Goal: Task Accomplishment & Management: Use online tool/utility

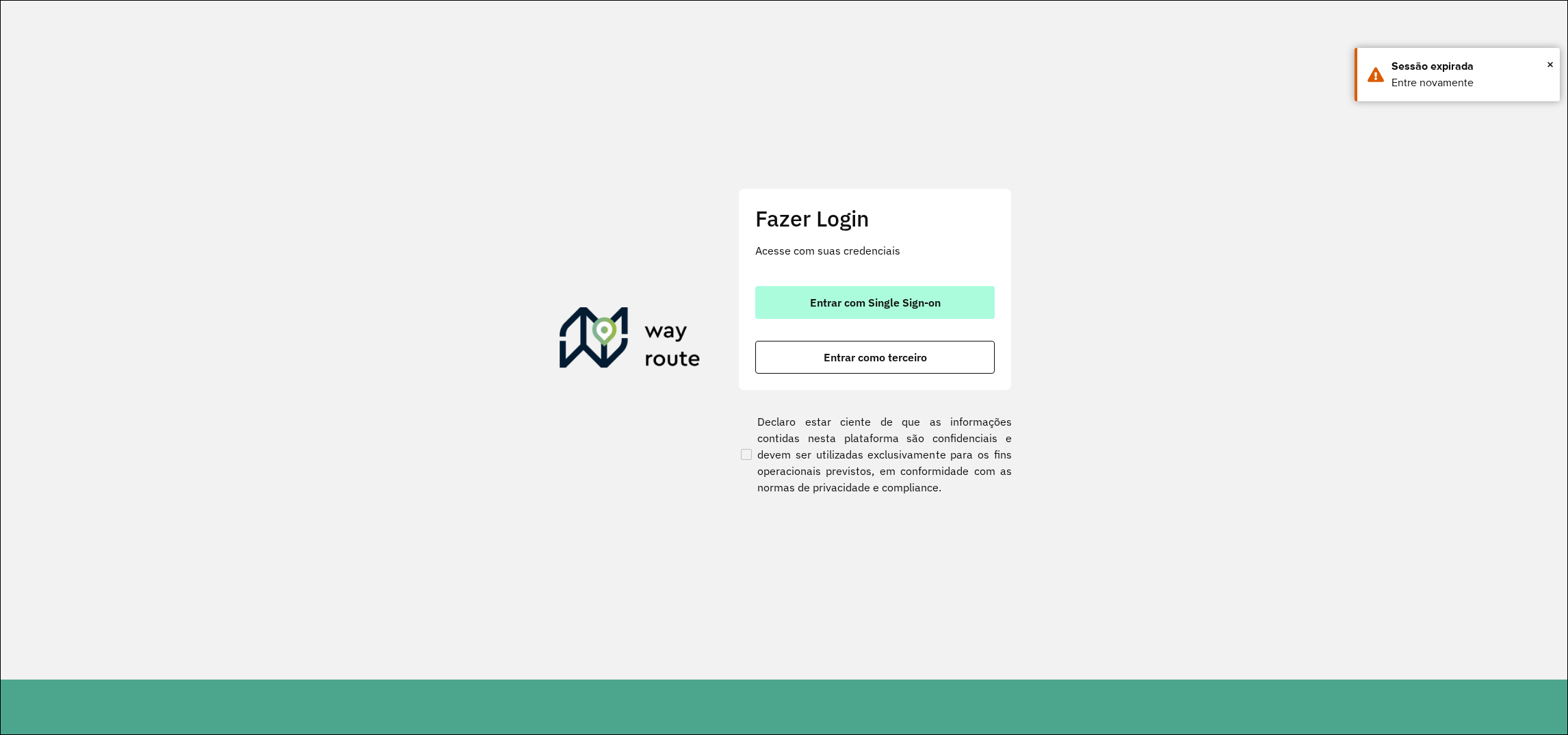
click at [847, 297] on span "Entrar com Single Sign-on" at bounding box center [875, 303] width 131 height 11
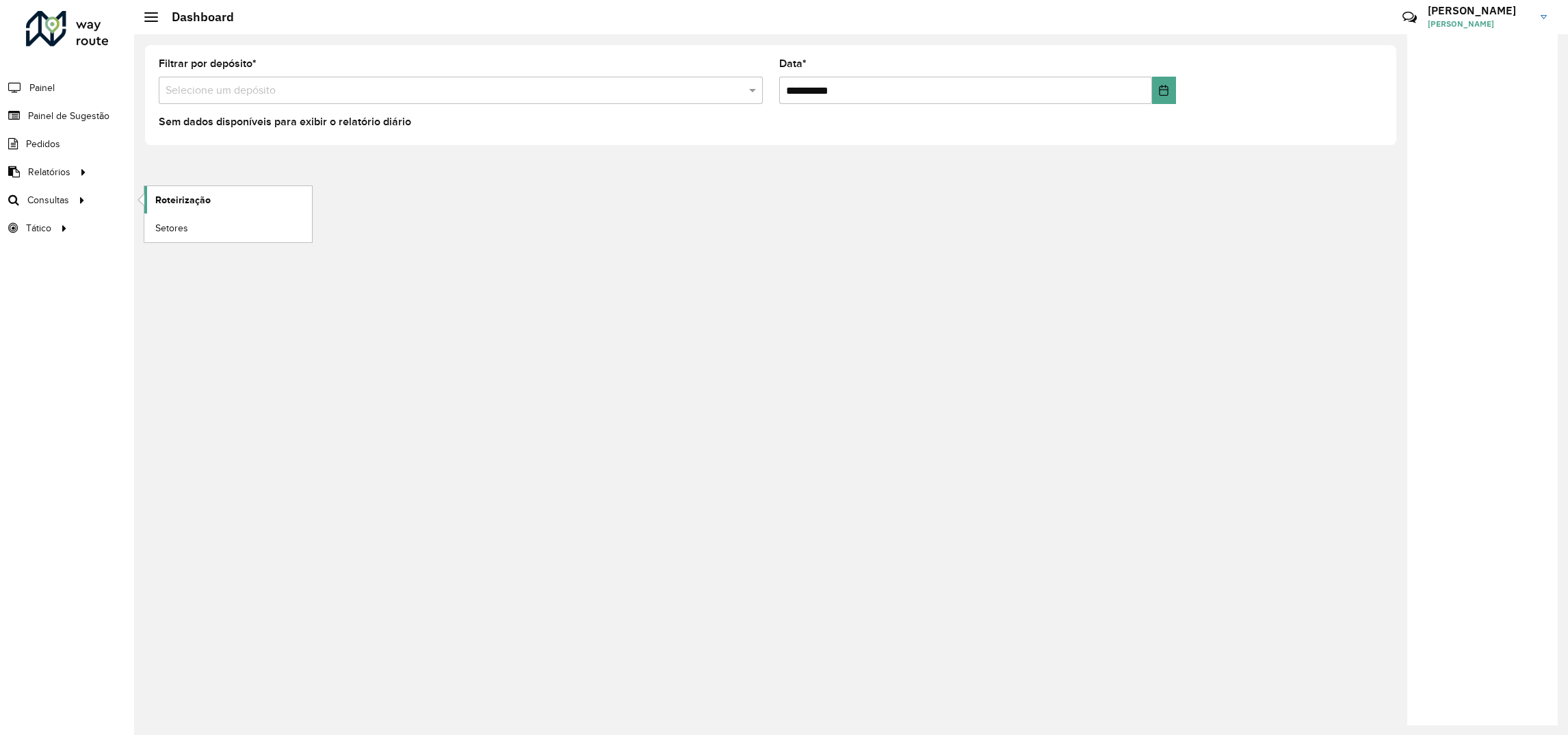
click at [151, 203] on link "Roteirização" at bounding box center [228, 200] width 167 height 27
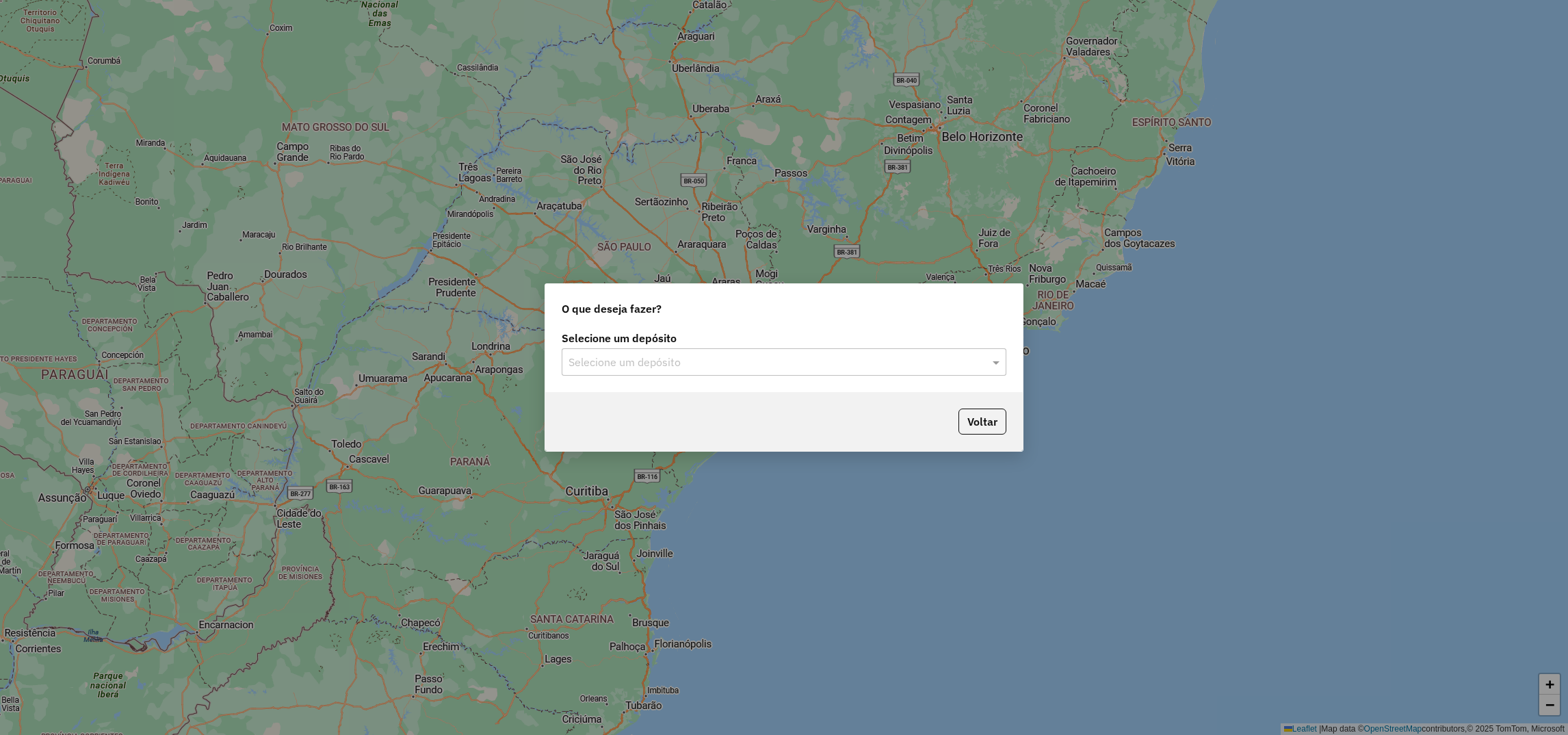
click at [678, 350] on div "Selecione um depósito" at bounding box center [784, 362] width 445 height 27
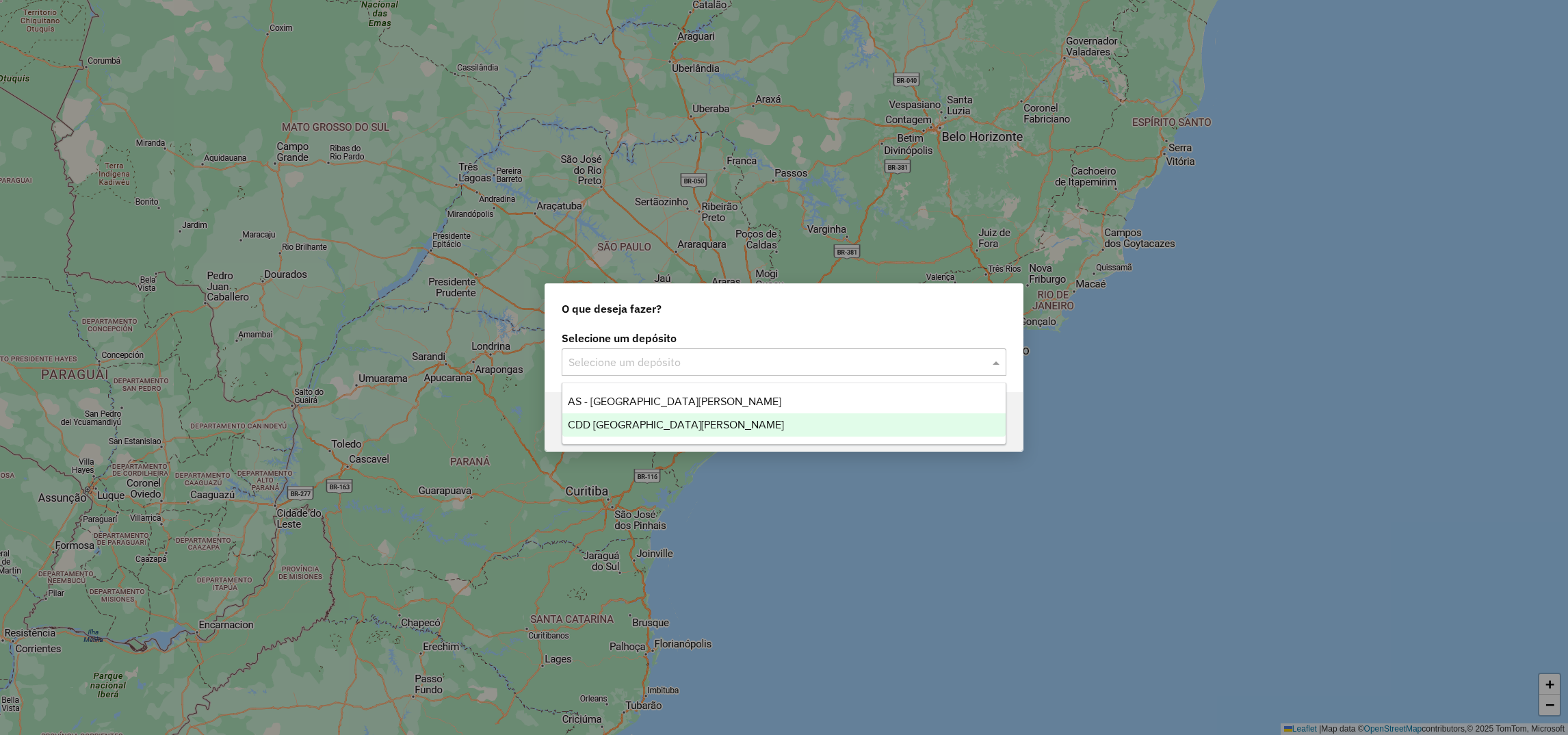
click at [605, 430] on span "CDD [GEOGRAPHIC_DATA][PERSON_NAME]" at bounding box center [676, 425] width 216 height 12
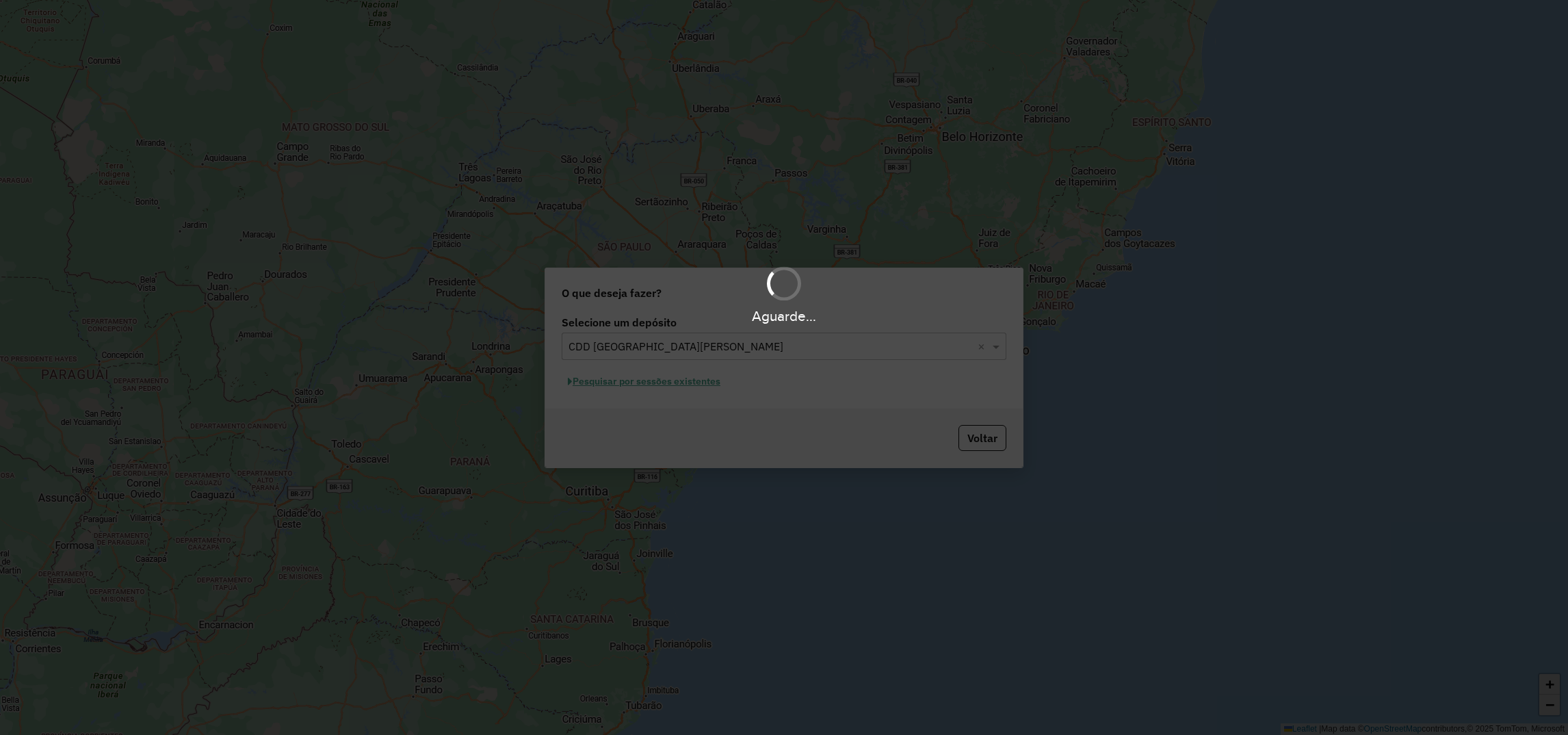
click at [651, 380] on div "Aguarde..." at bounding box center [784, 367] width 1568 height 735
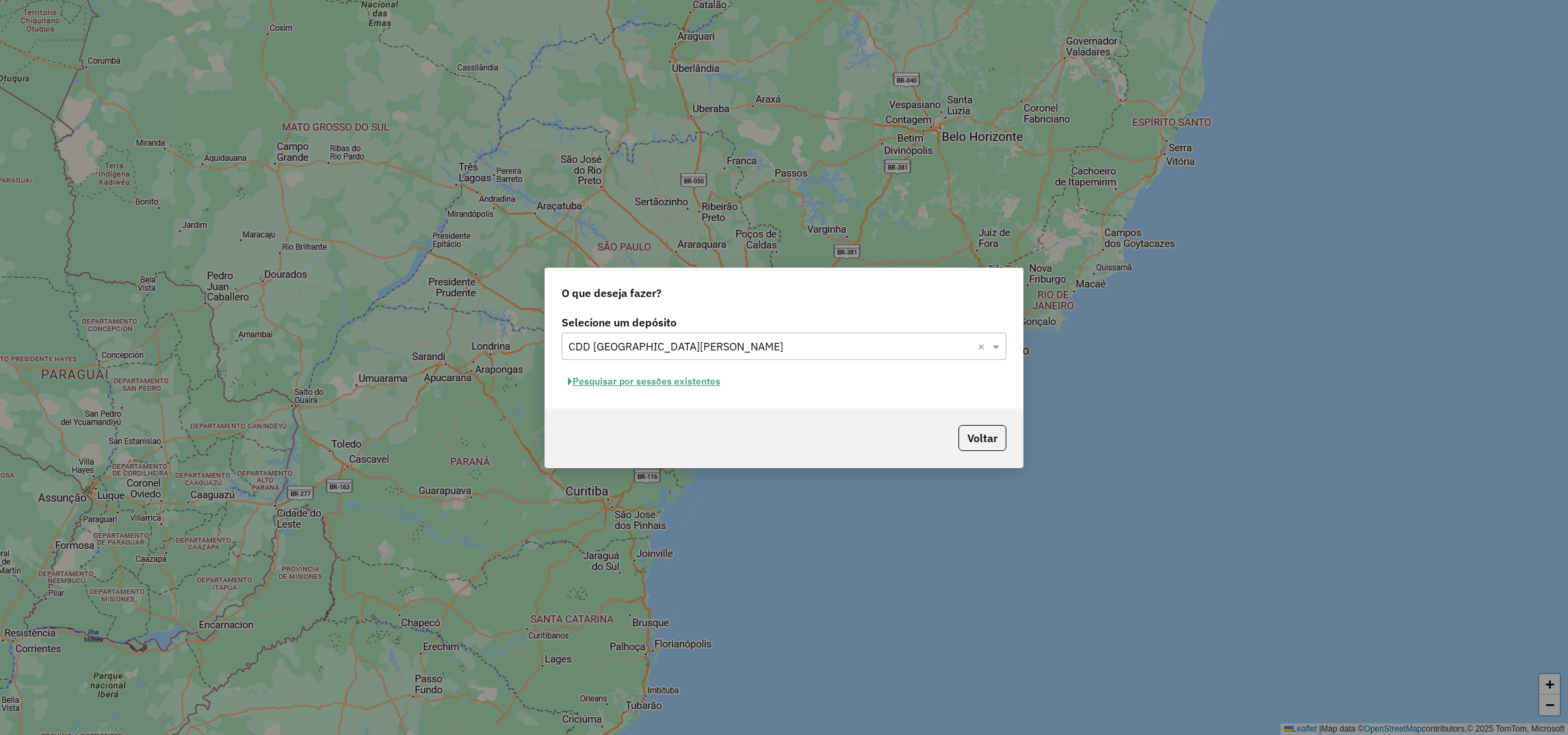
click at [649, 383] on button "Pesquisar por sessões existentes" at bounding box center [644, 382] width 165 height 21
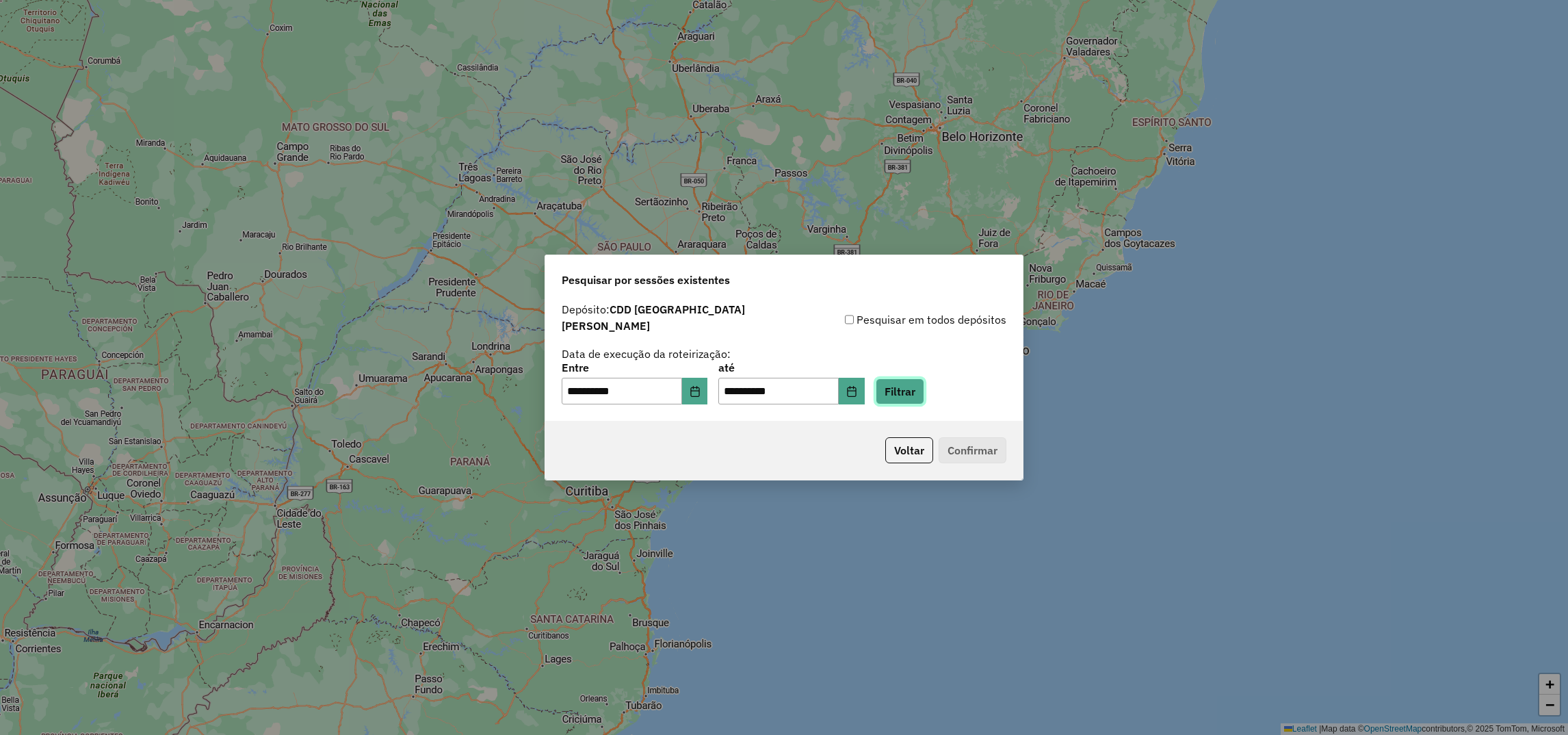
click at [924, 379] on button "Filtrar" at bounding box center [900, 391] width 48 height 26
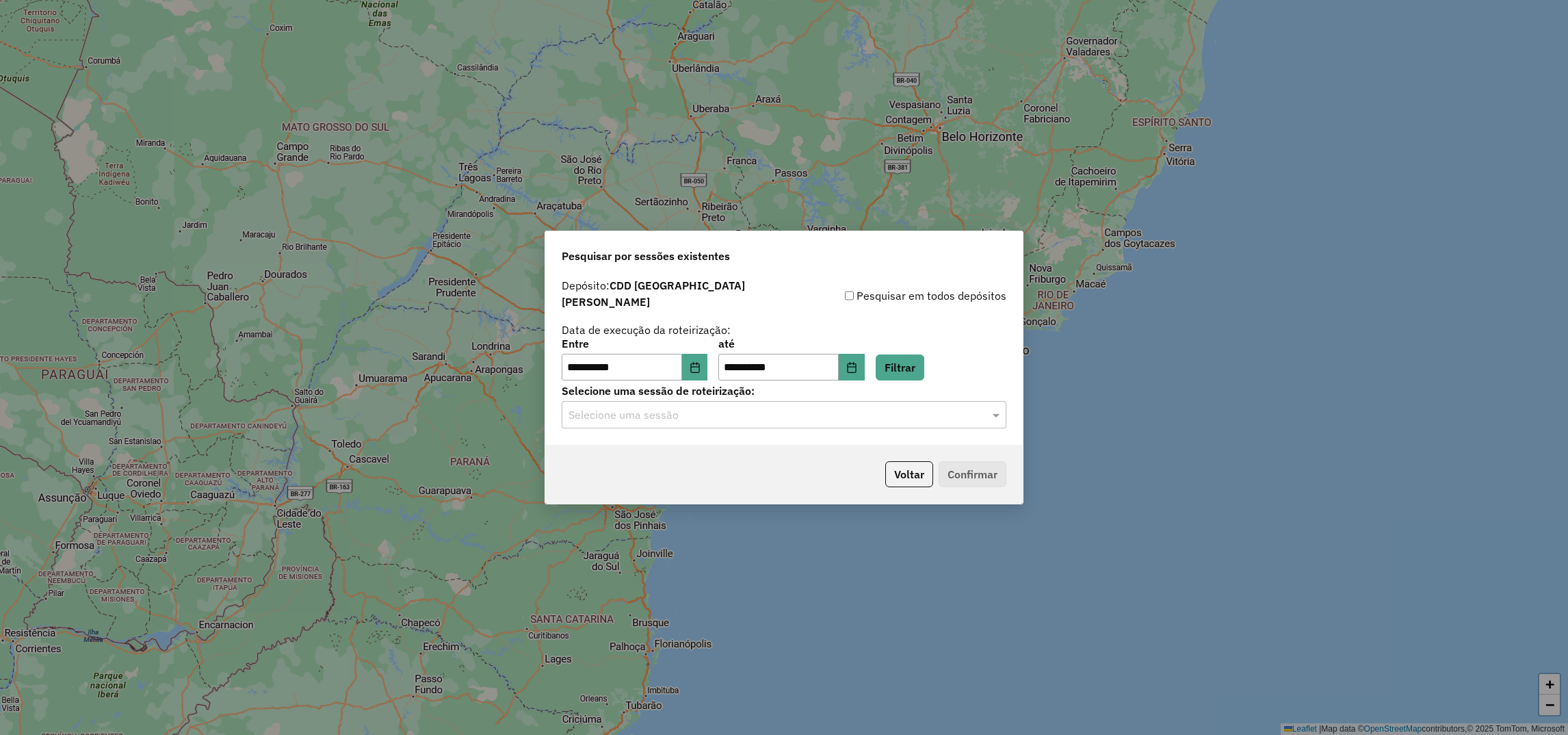
click at [633, 401] on div "Selecione uma sessão" at bounding box center [784, 415] width 445 height 27
click at [632, 446] on span "1254466 - [DATE] 18:03 (Rotas + AS)" at bounding box center [653, 448] width 169 height 12
click at [976, 471] on button "Confirmar" at bounding box center [972, 474] width 68 height 26
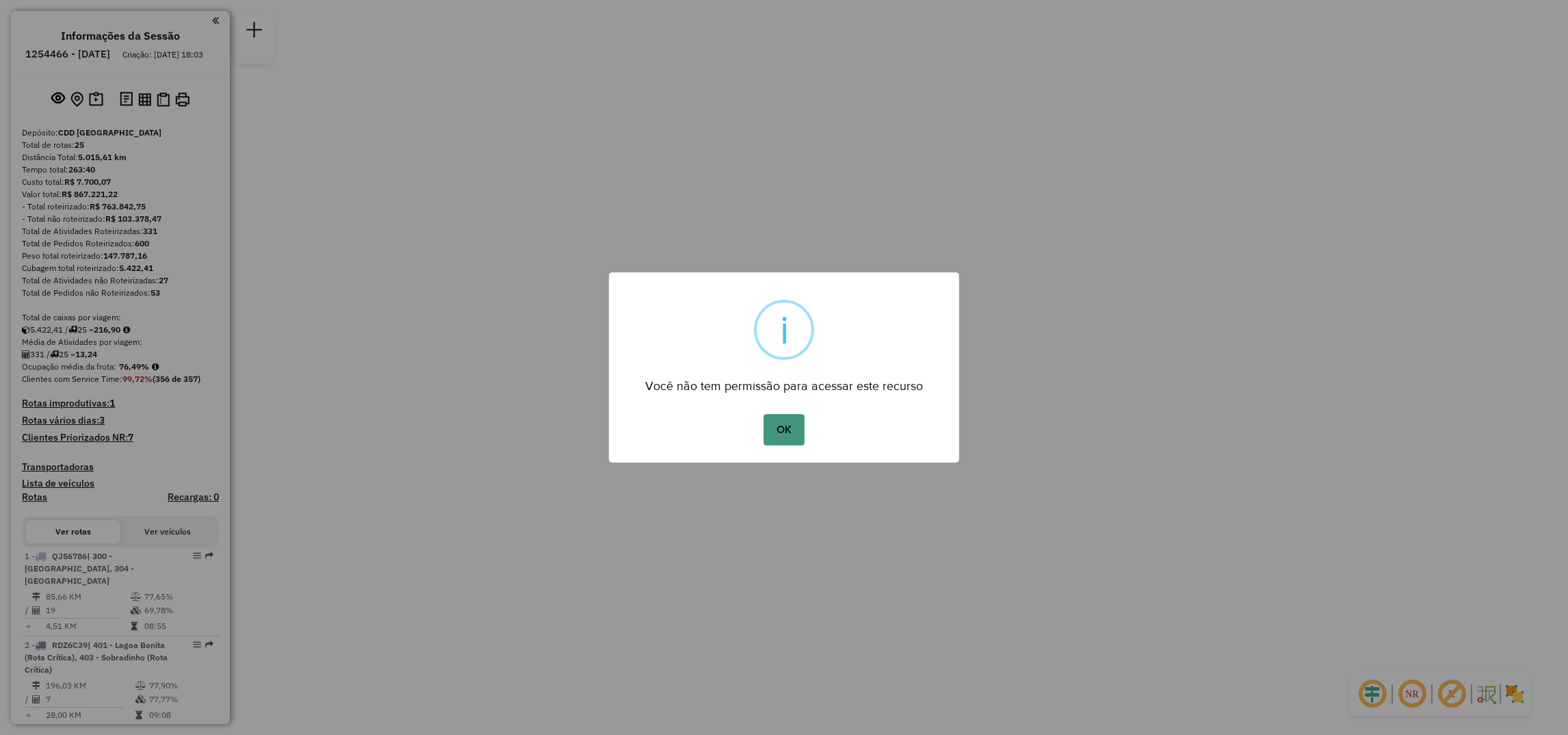
click at [793, 431] on button "OK" at bounding box center [784, 430] width 41 height 32
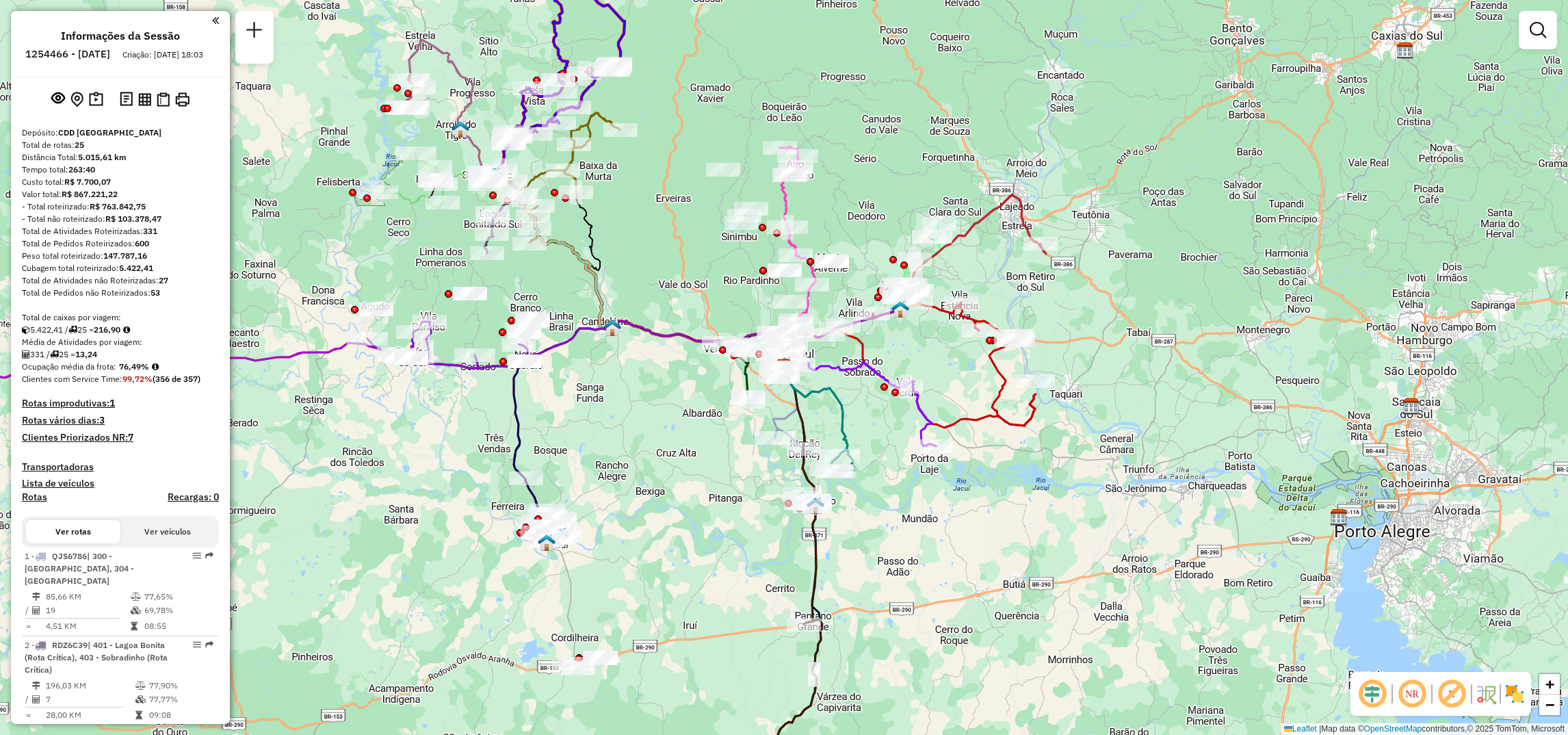
select select "**********"
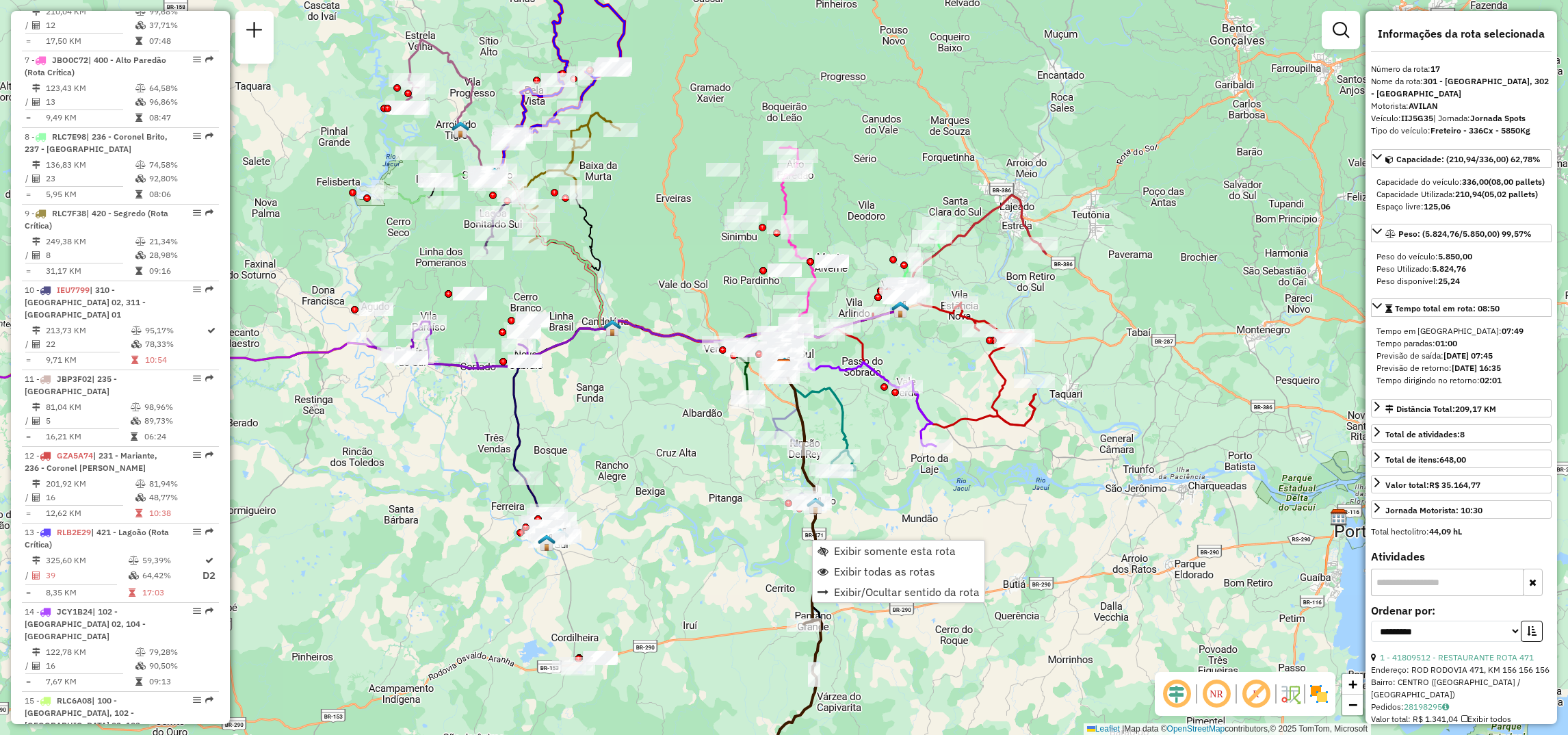
scroll to position [1804, 0]
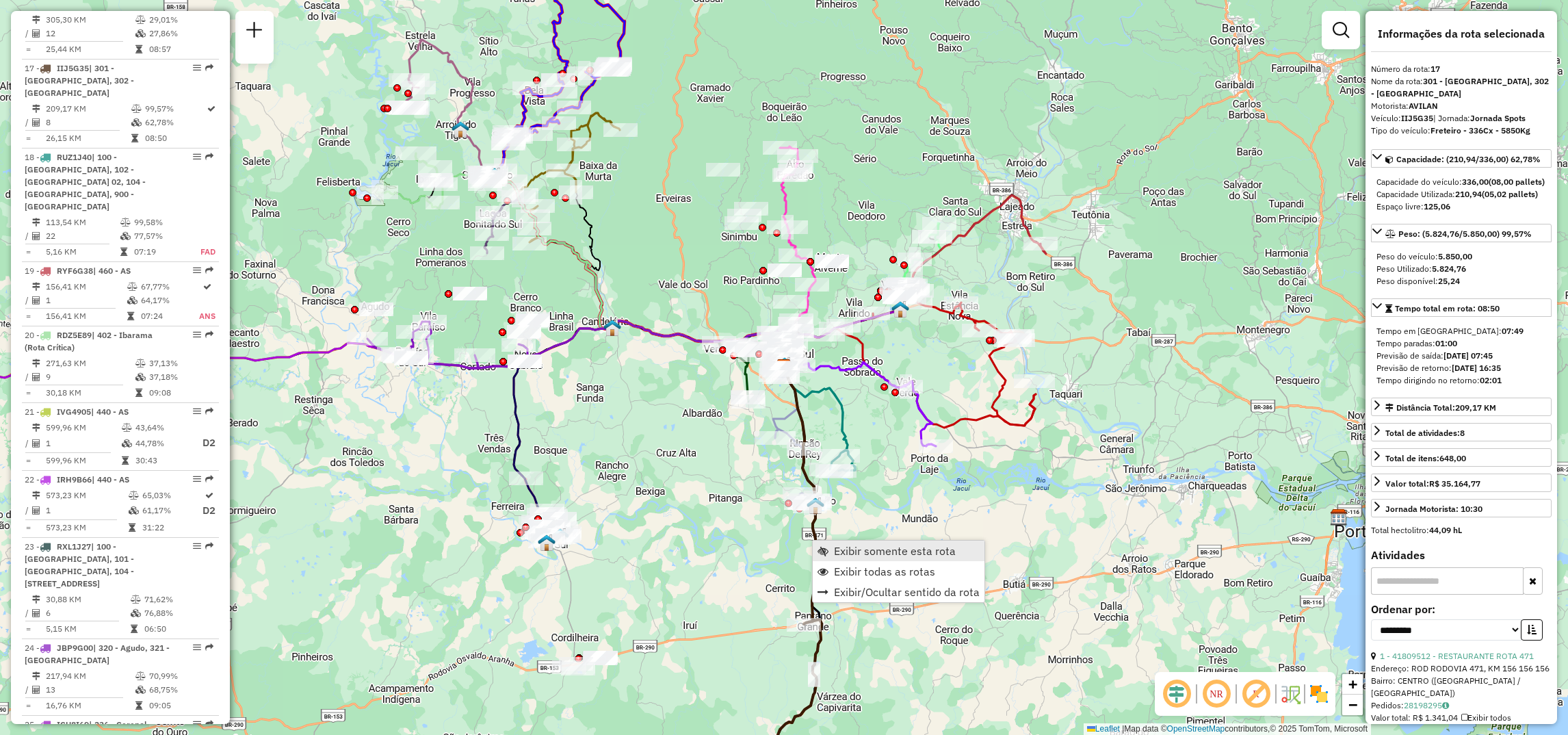
click at [852, 546] on span "Exibir somente esta rota" at bounding box center [895, 551] width 122 height 11
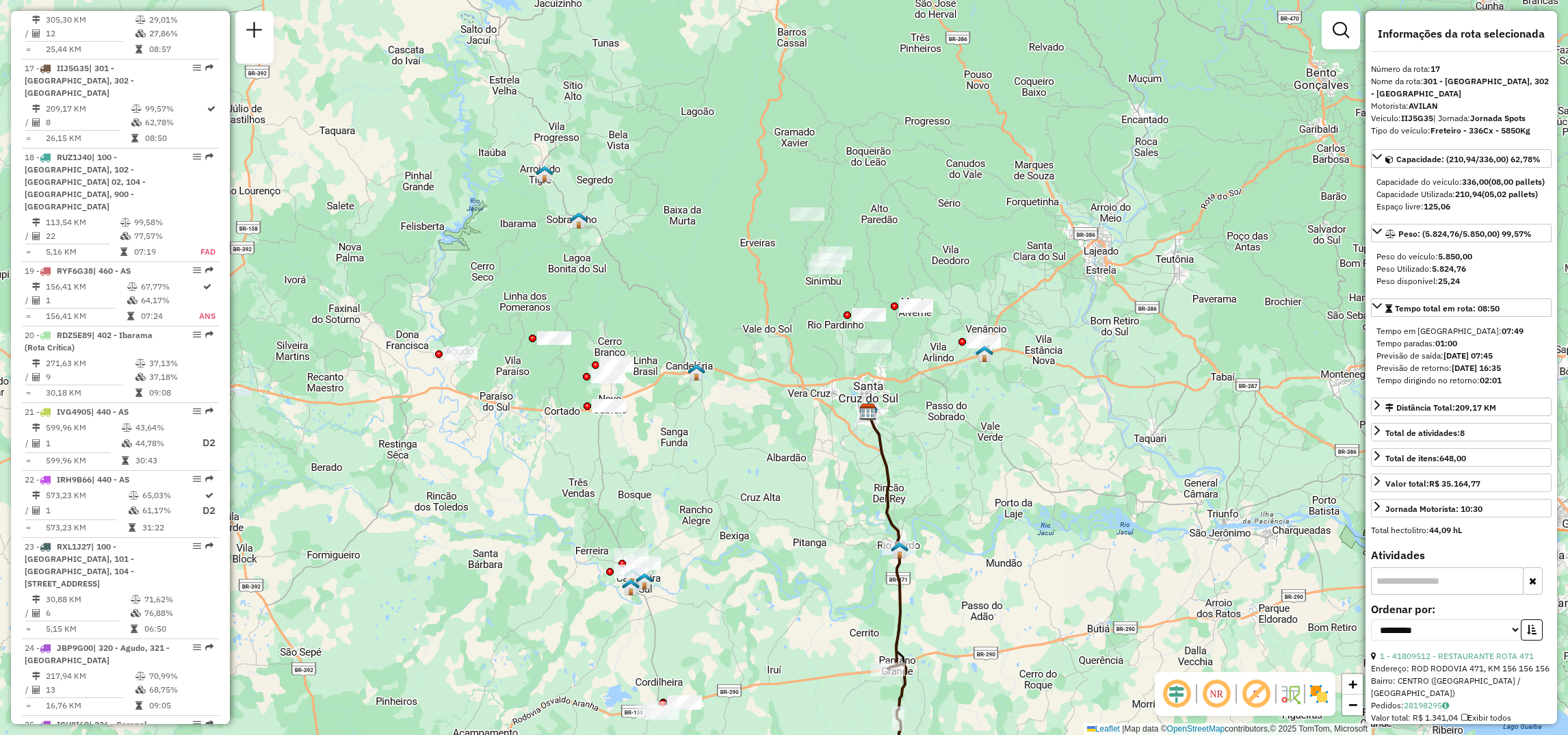
drag, startPoint x: 953, startPoint y: 288, endPoint x: 1031, endPoint y: 453, distance: 182.5
click at [1031, 453] on div "Janela de atendimento Grade de atendimento Capacidade Transportadoras Veículos …" at bounding box center [784, 367] width 1568 height 735
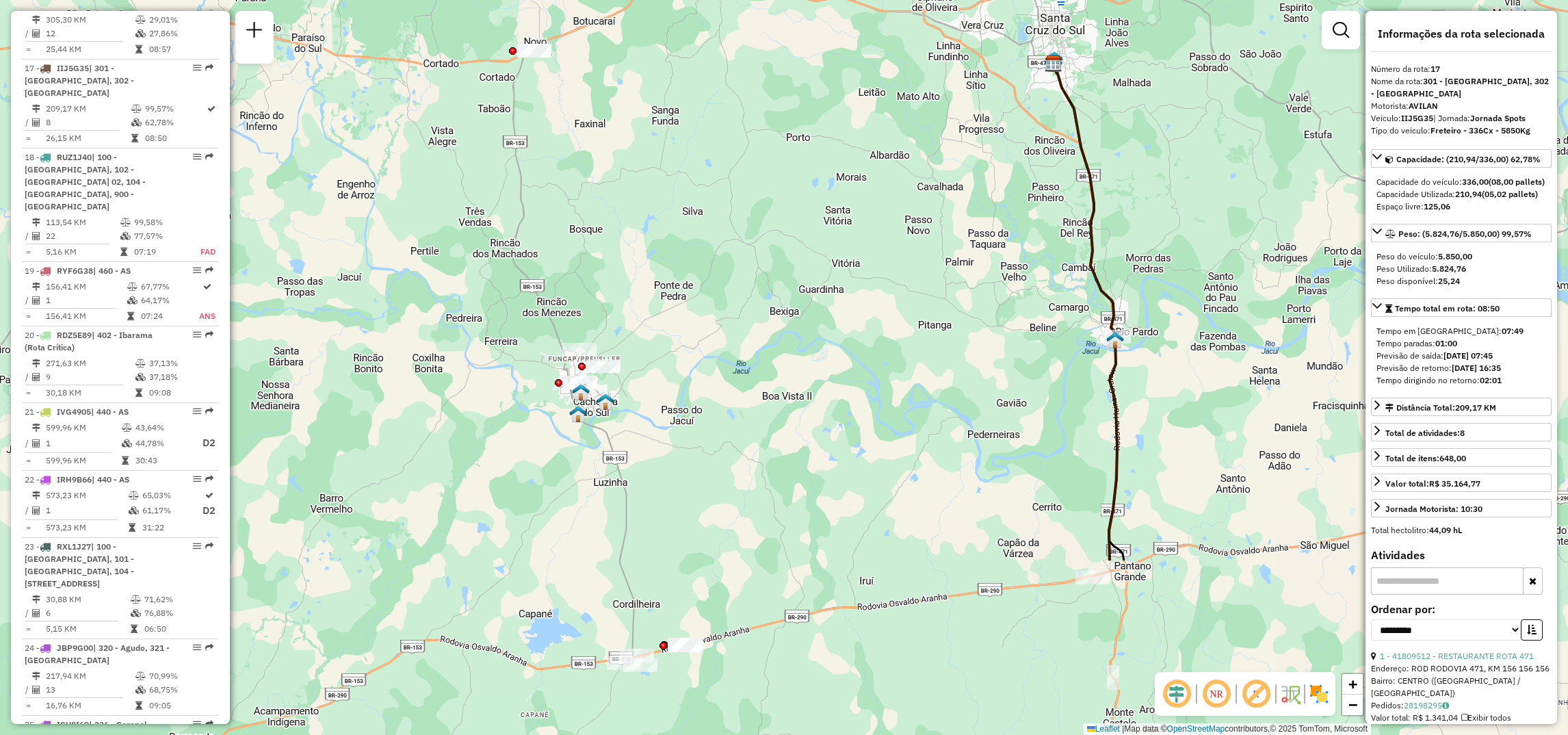
drag, startPoint x: 752, startPoint y: 694, endPoint x: 927, endPoint y: 445, distance: 304.3
click at [927, 445] on div "Janela de atendimento Grade de atendimento Capacidade Transportadoras Veículos …" at bounding box center [784, 367] width 1568 height 735
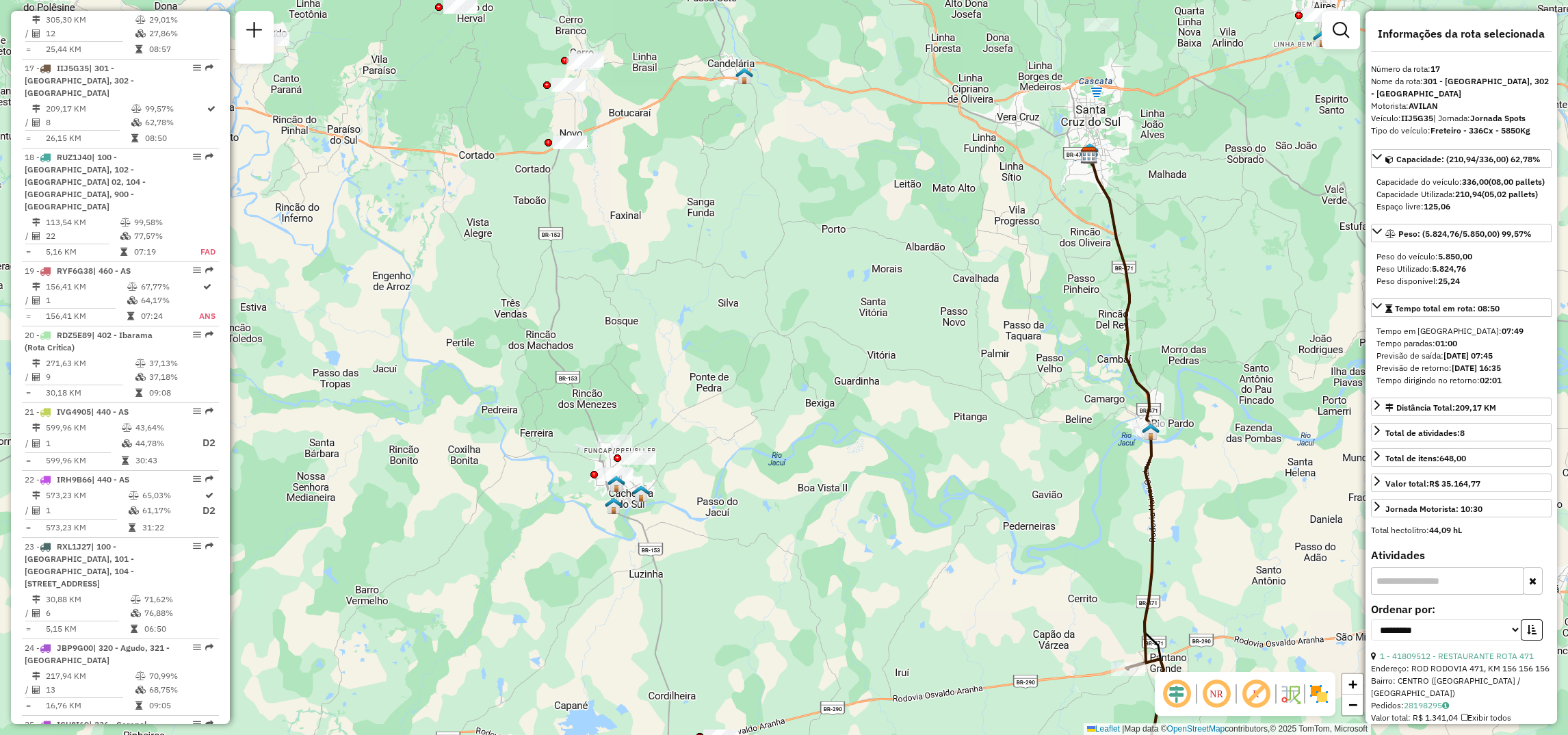
drag, startPoint x: 623, startPoint y: 451, endPoint x: 670, endPoint y: 516, distance: 80.2
click at [658, 543] on div "Janela de atendimento Grade de atendimento Capacidade Transportadoras Veículos …" at bounding box center [784, 367] width 1568 height 735
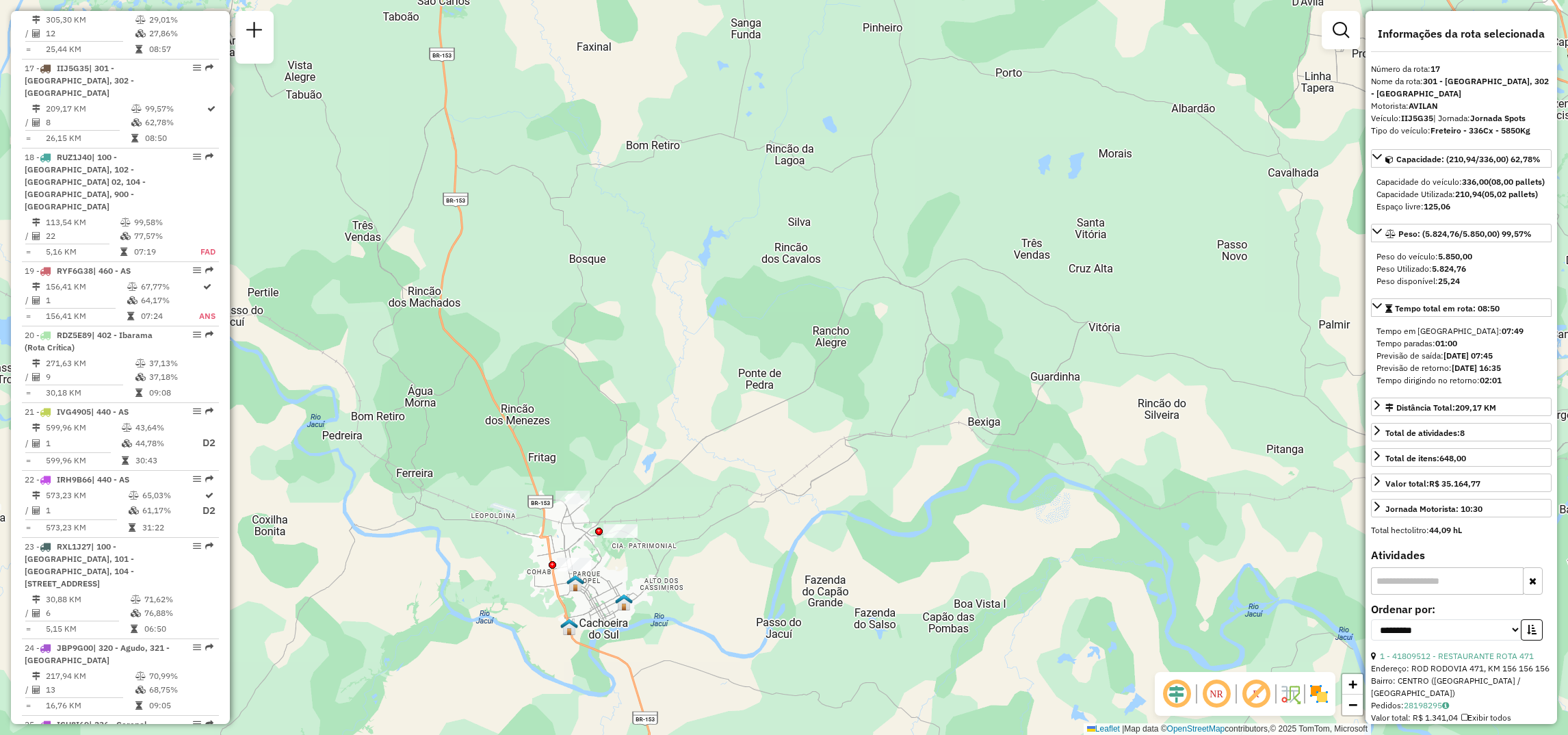
drag, startPoint x: 707, startPoint y: 545, endPoint x: 751, endPoint y: 585, distance: 59.5
click at [738, 638] on div "Janela de atendimento Grade de atendimento Capacidade Transportadoras Veículos …" at bounding box center [784, 367] width 1568 height 735
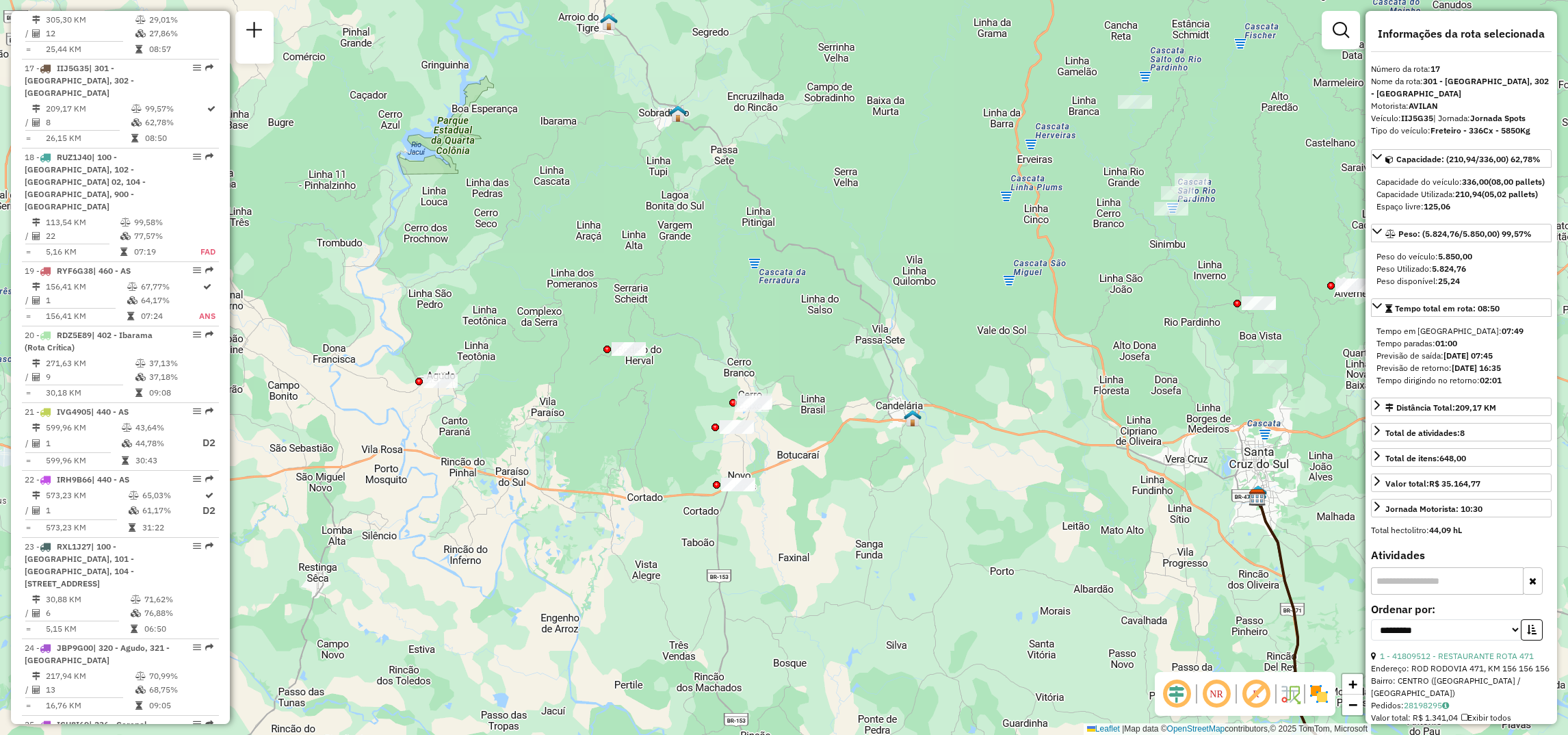
drag, startPoint x: 799, startPoint y: 338, endPoint x: 927, endPoint y: 573, distance: 267.6
click at [927, 573] on div "Janela de atendimento Grade de atendimento Capacidade Transportadoras Veículos …" at bounding box center [784, 367] width 1568 height 735
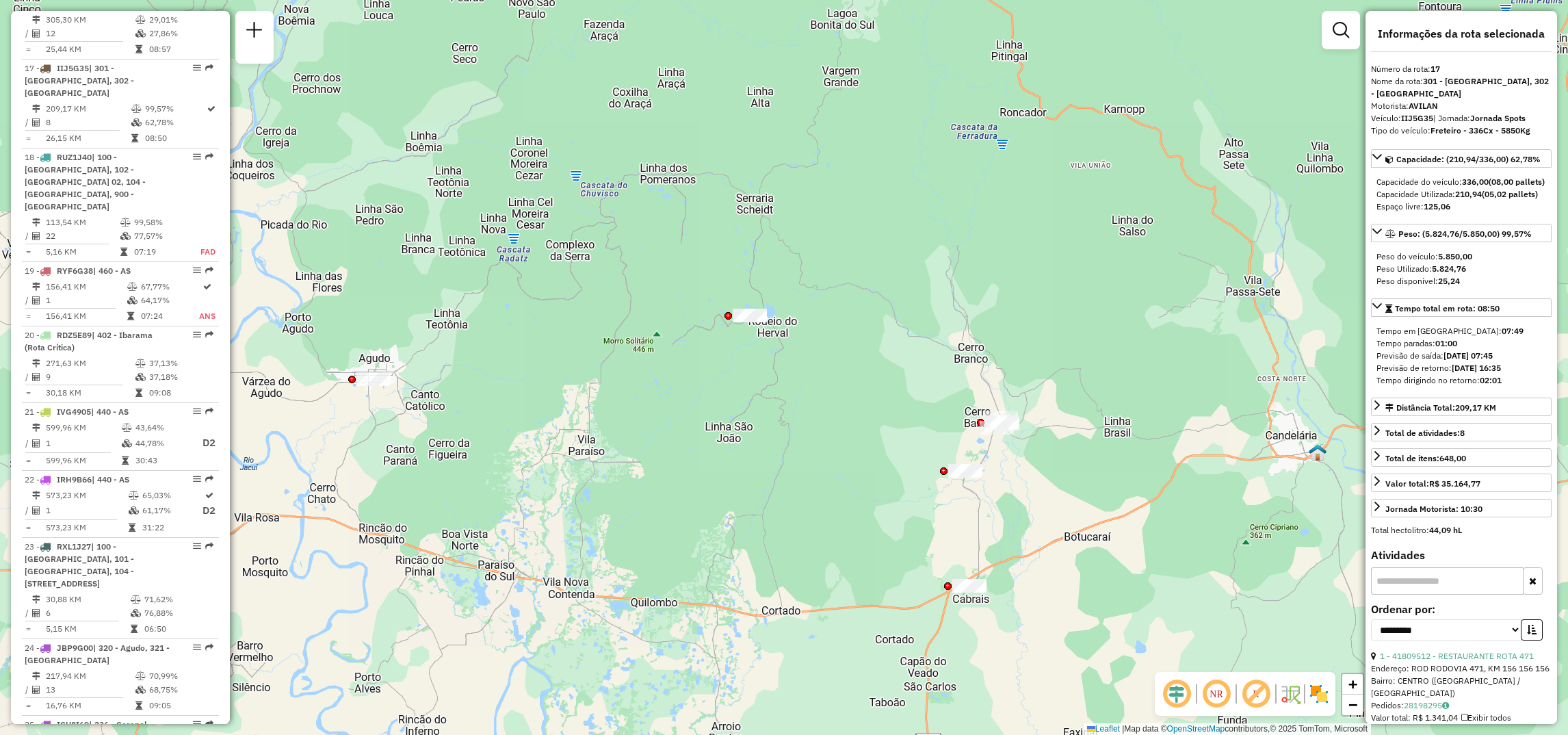
drag, startPoint x: 688, startPoint y: 413, endPoint x: 812, endPoint y: 458, distance: 131.9
click at [812, 458] on div "Janela de atendimento Grade de atendimento Capacidade Transportadoras Veículos …" at bounding box center [784, 367] width 1568 height 735
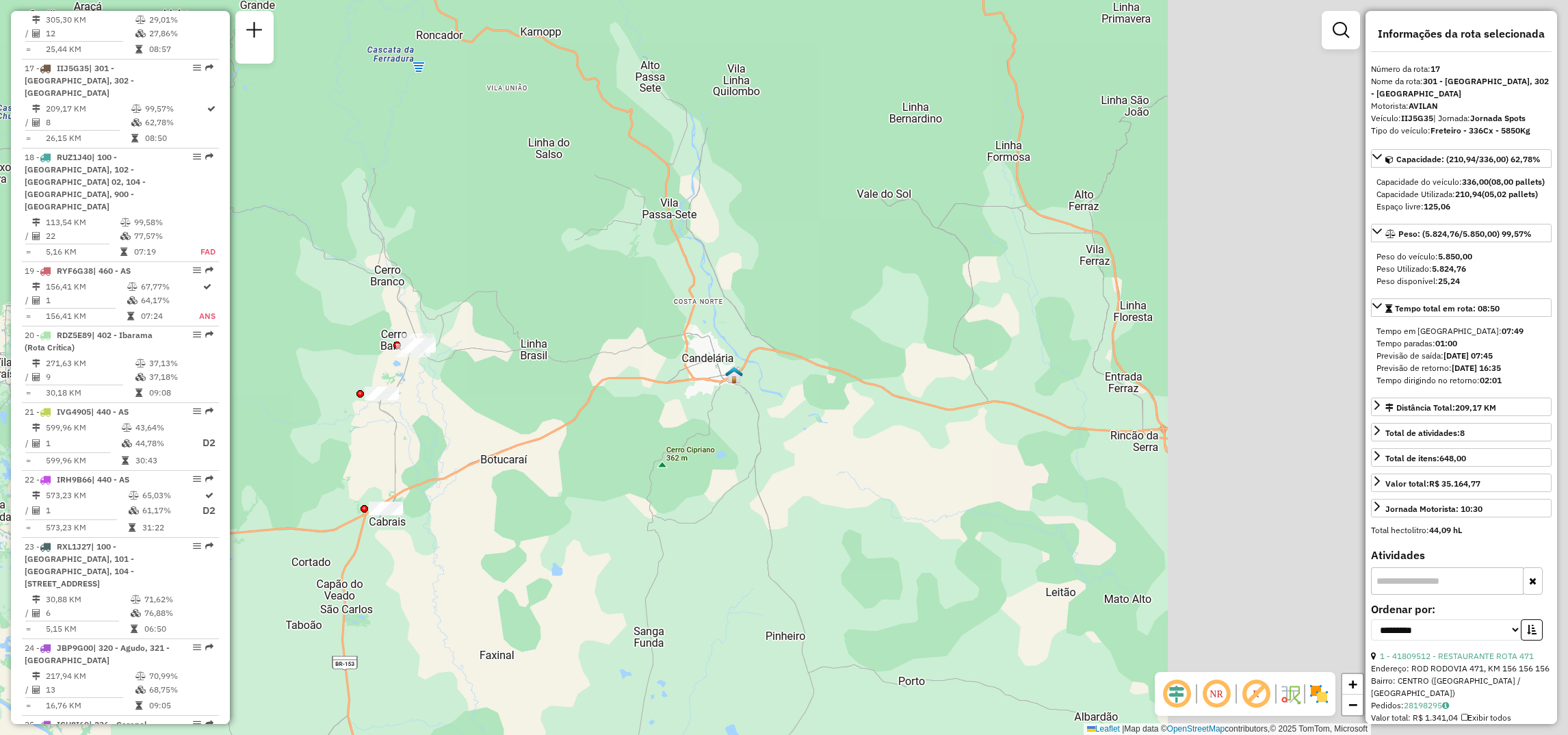
drag, startPoint x: 800, startPoint y: 416, endPoint x: 250, endPoint y: 369, distance: 552.0
click at [250, 369] on div "Janela de atendimento Grade de atendimento Capacidade Transportadoras Veículos …" at bounding box center [784, 367] width 1568 height 735
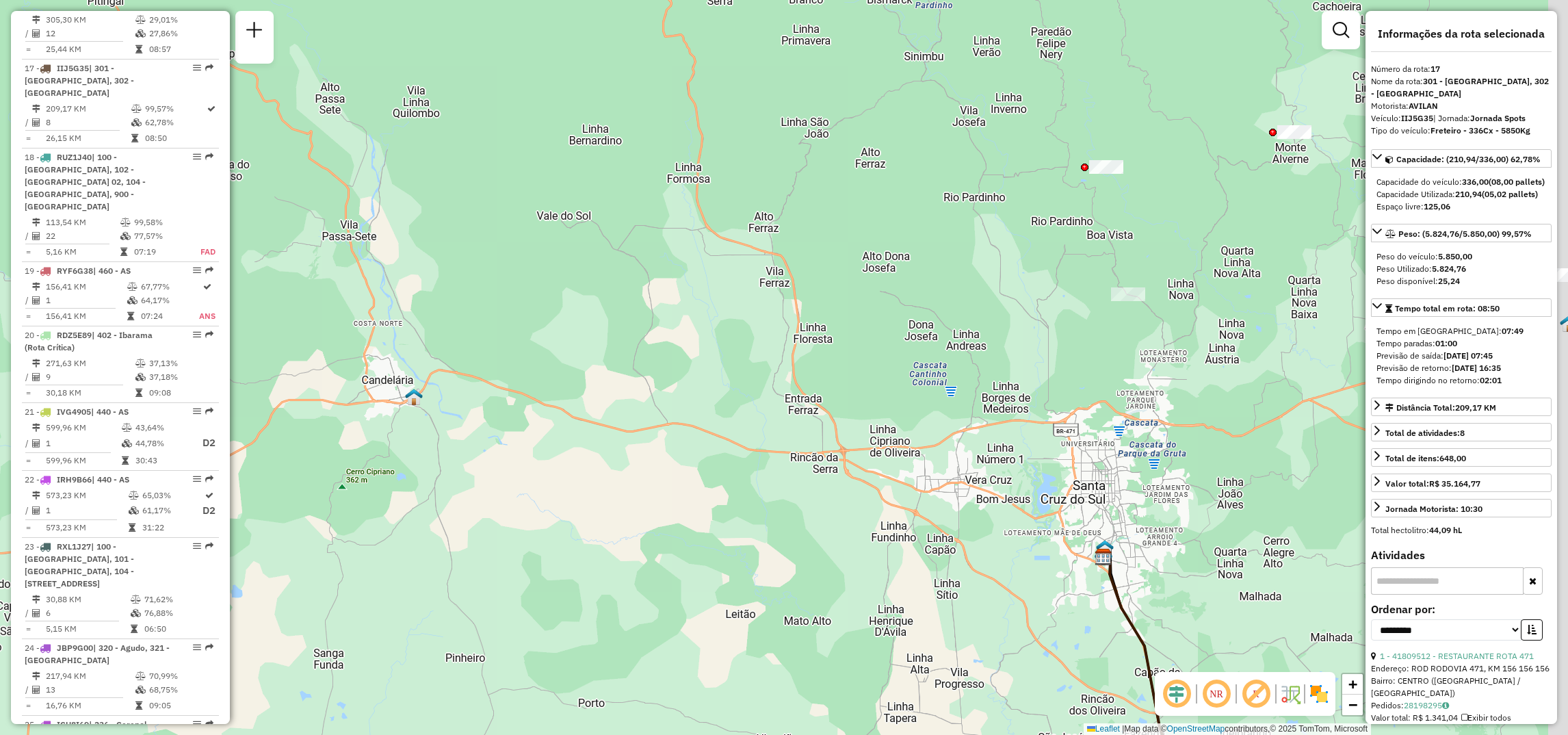
drag, startPoint x: 877, startPoint y: 383, endPoint x: 844, endPoint y: 404, distance: 39.1
click at [844, 404] on div "Janela de atendimento Grade de atendimento Capacidade Transportadoras Veículos …" at bounding box center [784, 367] width 1568 height 735
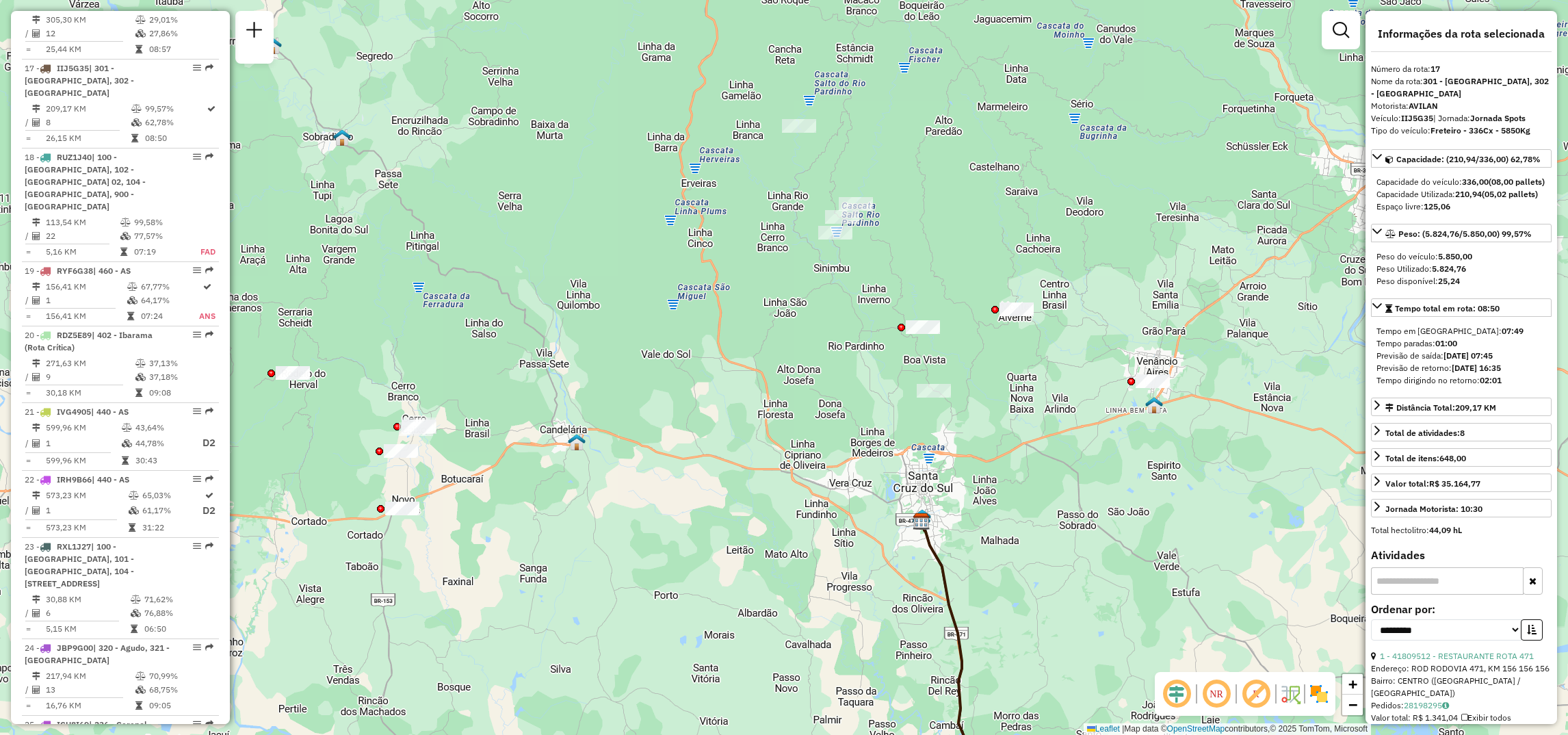
drag, startPoint x: 1165, startPoint y: 406, endPoint x: 1097, endPoint y: 461, distance: 87.5
click at [1097, 461] on div "Janela de atendimento Grade de atendimento Capacidade Transportadoras Veículos …" at bounding box center [784, 367] width 1568 height 735
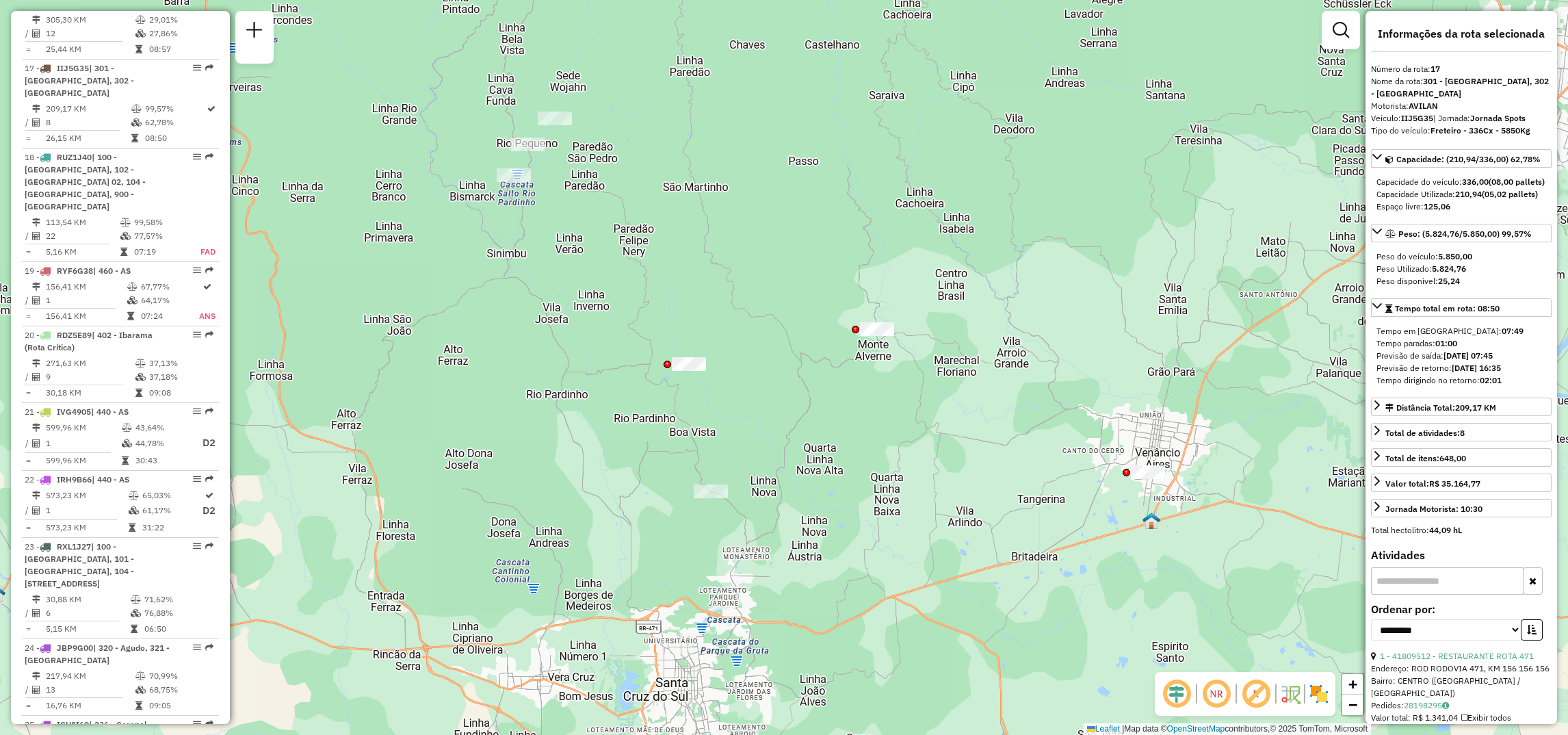
drag, startPoint x: 1097, startPoint y: 319, endPoint x: 1060, endPoint y: 504, distance: 188.7
click at [1060, 504] on div "Janela de atendimento Grade de atendimento Capacidade Transportadoras Veículos …" at bounding box center [784, 367] width 1568 height 735
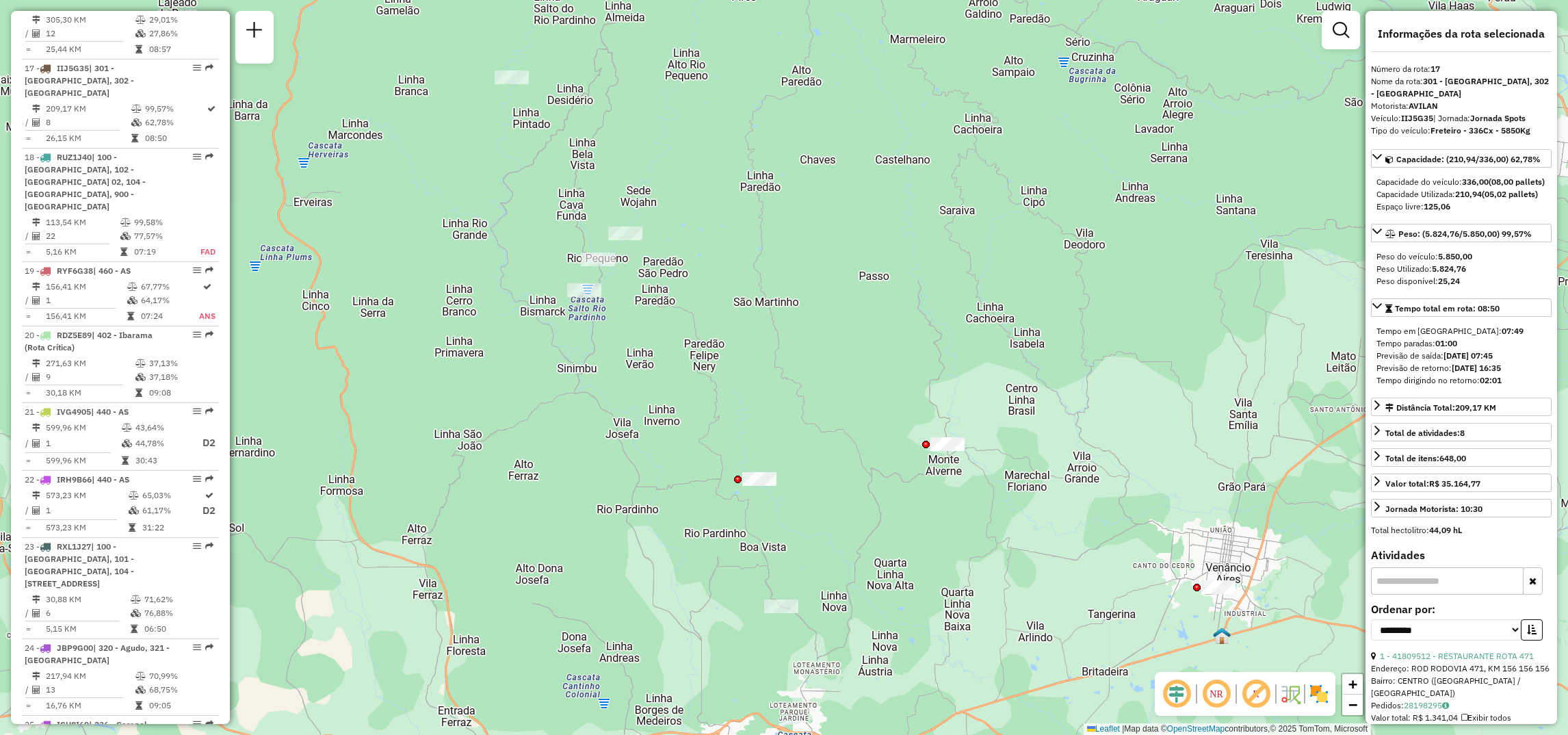
drag, startPoint x: 615, startPoint y: 259, endPoint x: 643, endPoint y: 331, distance: 77.3
click at [643, 331] on div "Janela de atendimento Grade de atendimento Capacidade Transportadoras Veículos …" at bounding box center [784, 367] width 1568 height 735
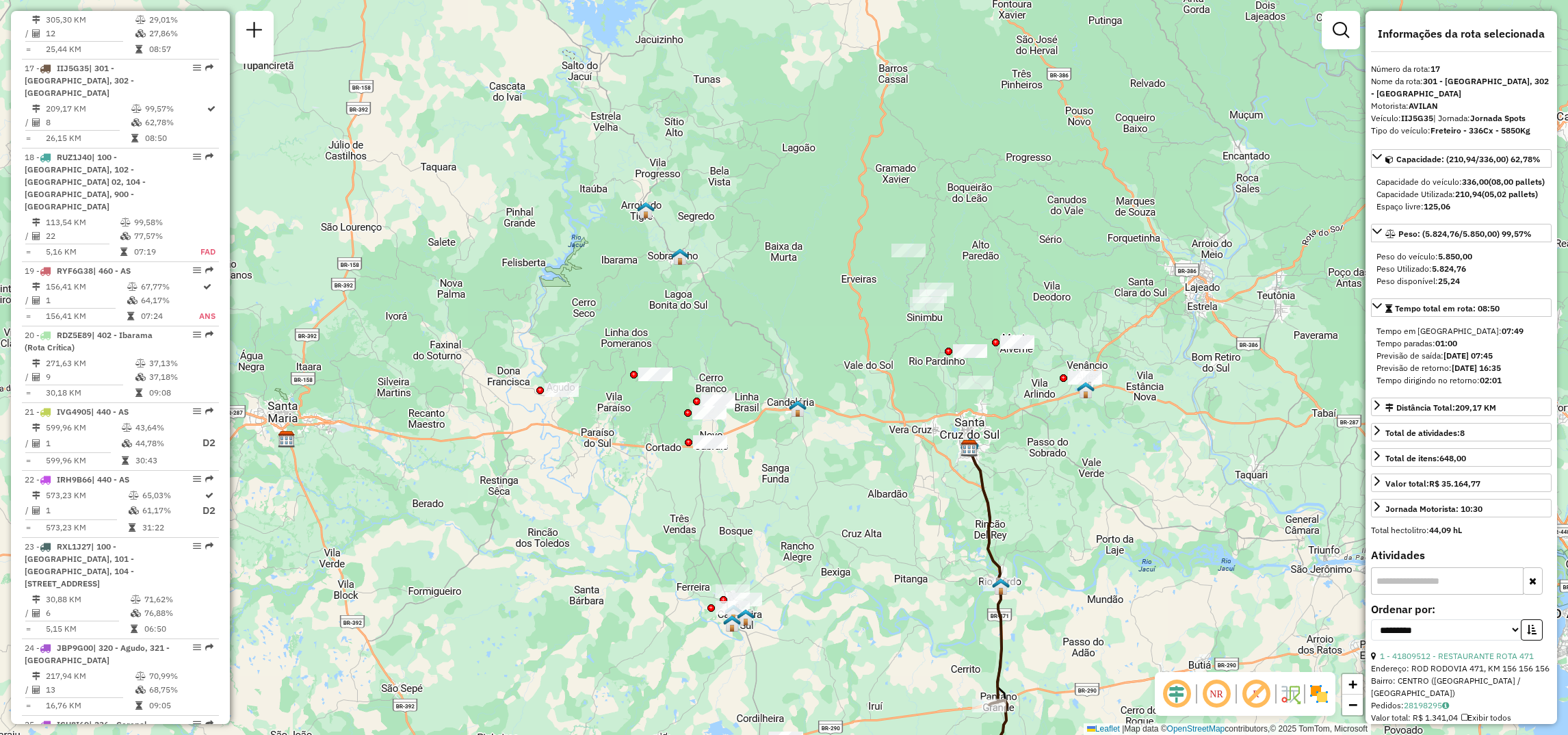
drag, startPoint x: 592, startPoint y: 478, endPoint x: 860, endPoint y: 472, distance: 268.1
click at [860, 472] on div "Janela de atendimento Grade de atendimento Capacidade Transportadoras Veículos …" at bounding box center [784, 367] width 1568 height 735
